Goal: Task Accomplishment & Management: Manage account settings

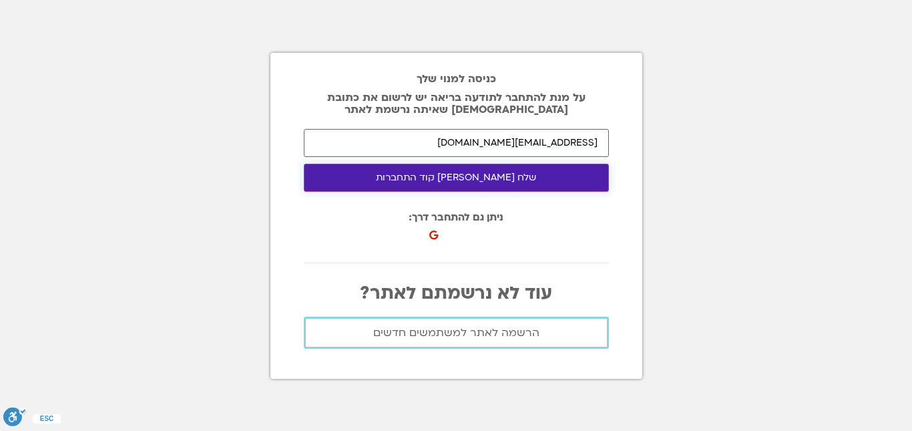
click at [436, 190] on button "שלח לי קוד התחברות" at bounding box center [456, 178] width 305 height 28
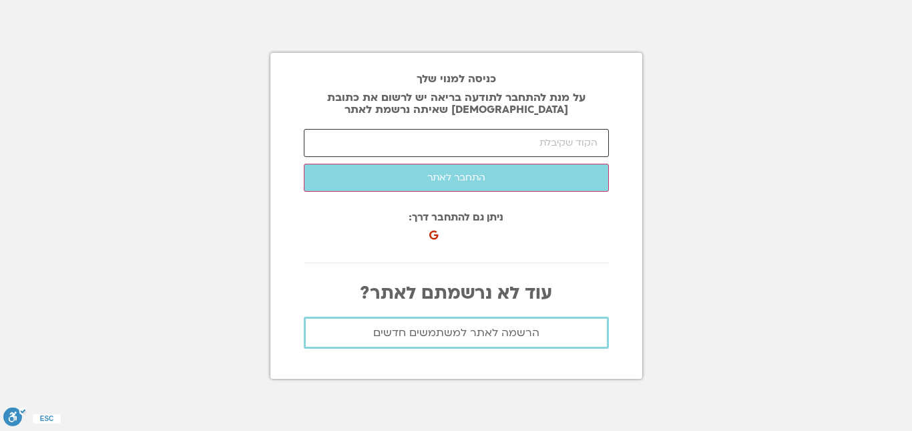
click at [579, 138] on input "number" at bounding box center [456, 143] width 305 height 28
paste input "99146"
type input "99146"
click button "שלח לי קוד התחברות" at bounding box center [0, 0] width 0 height 0
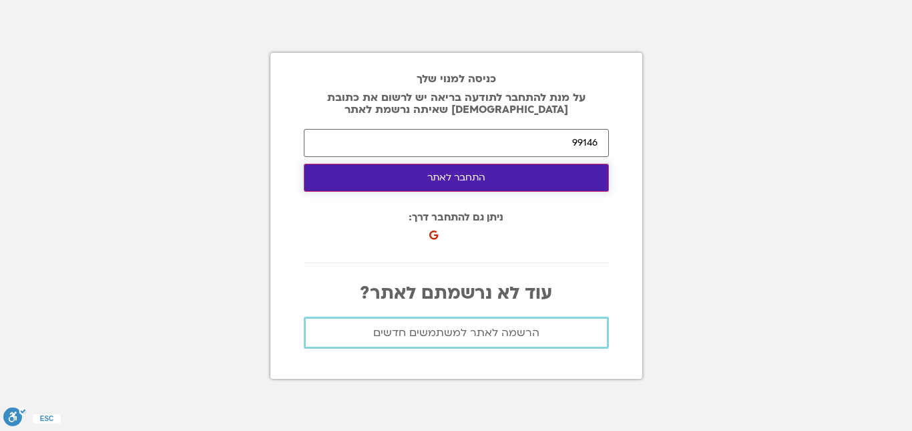
click at [578, 174] on button "התחבר לאתר" at bounding box center [456, 178] width 305 height 28
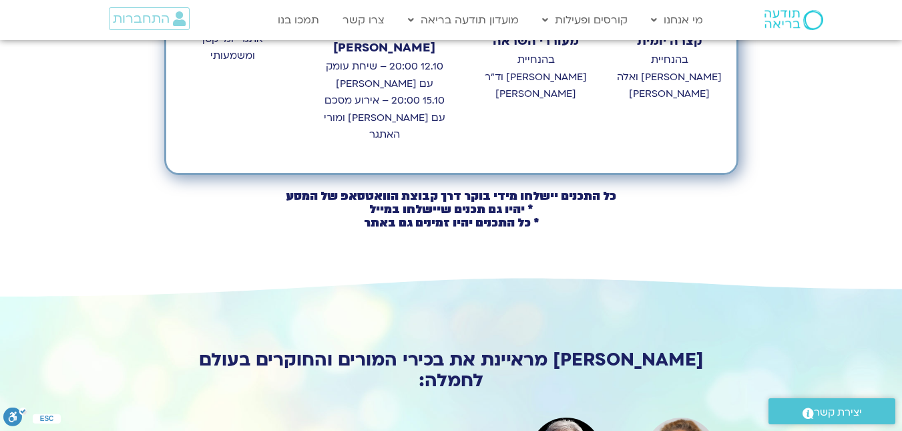
scroll to position [154, 0]
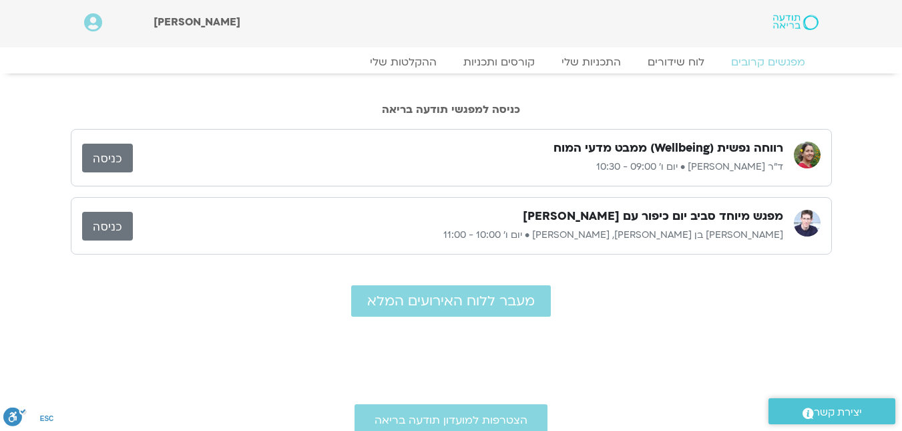
click at [106, 221] on link "כניסה" at bounding box center [107, 226] width 51 height 29
